Goal: Task Accomplishment & Management: Use online tool/utility

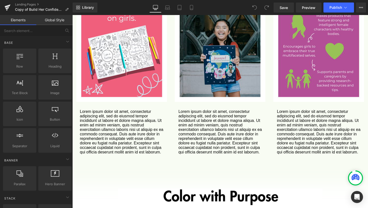
scroll to position [537, 0]
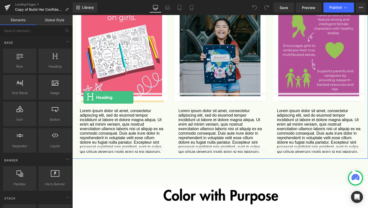
drag, startPoint x: 125, startPoint y: 78, endPoint x: 83, endPoint y: 97, distance: 46.1
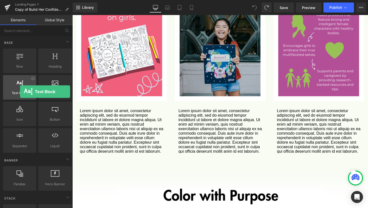
drag, startPoint x: 25, startPoint y: 93, endPoint x: 17, endPoint y: 92, distance: 8.1
click at [17, 92] on span "Text Block" at bounding box center [20, 92] width 30 height 5
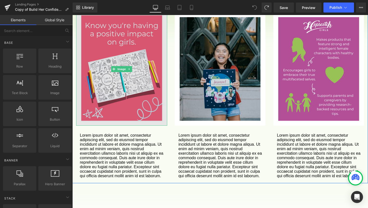
scroll to position [513, 0]
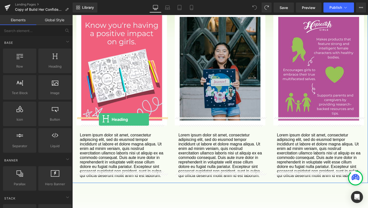
drag, startPoint x: 127, startPoint y: 78, endPoint x: 99, endPoint y: 119, distance: 50.6
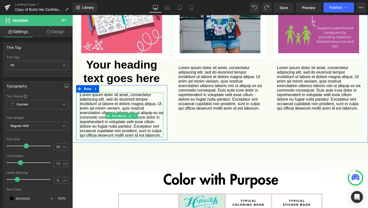
scroll to position [581, 0]
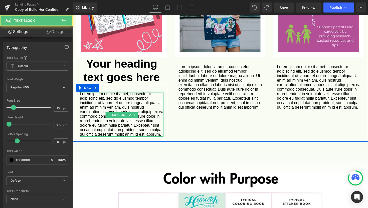
drag, startPoint x: 130, startPoint y: 83, endPoint x: 129, endPoint y: 77, distance: 6.0
click at [129, 84] on div "Lorem ipsum dolor sit amet, consectetur adipiscing elit, sed do eiusmod tempor …" at bounding box center [121, 111] width 91 height 55
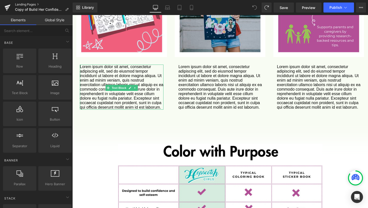
click at [29, 4] on link "Landing Pages" at bounding box center [44, 5] width 58 height 4
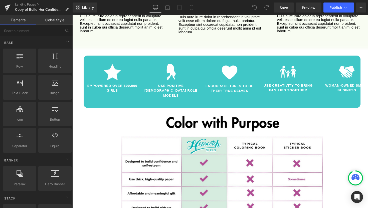
scroll to position [717, 0]
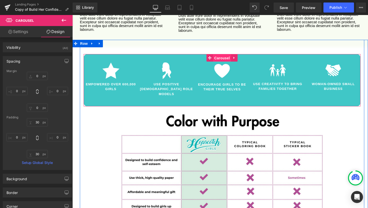
click at [224, 54] on span "Carousel" at bounding box center [222, 58] width 18 height 8
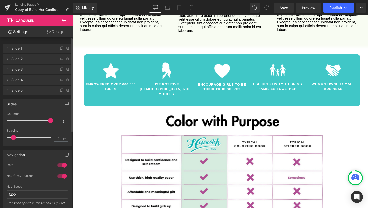
drag, startPoint x: 40, startPoint y: 121, endPoint x: 46, endPoint y: 122, distance: 5.8
click at [46, 122] on div at bounding box center [30, 121] width 42 height 10
click at [288, 9] on link "Save" at bounding box center [284, 8] width 20 height 10
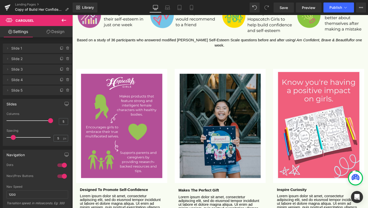
scroll to position [512, 0]
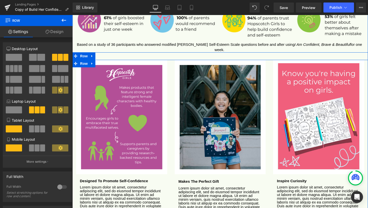
drag, startPoint x: 174, startPoint y: 54, endPoint x: 173, endPoint y: 41, distance: 13.3
click at [173, 41] on div "Start Building Confidence in as Little as 7 Days Heading Image Based on a study…" at bounding box center [220, 103] width 296 height 251
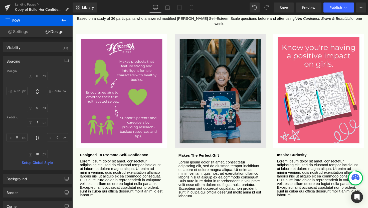
scroll to position [540, 0]
